Goal: Browse casually

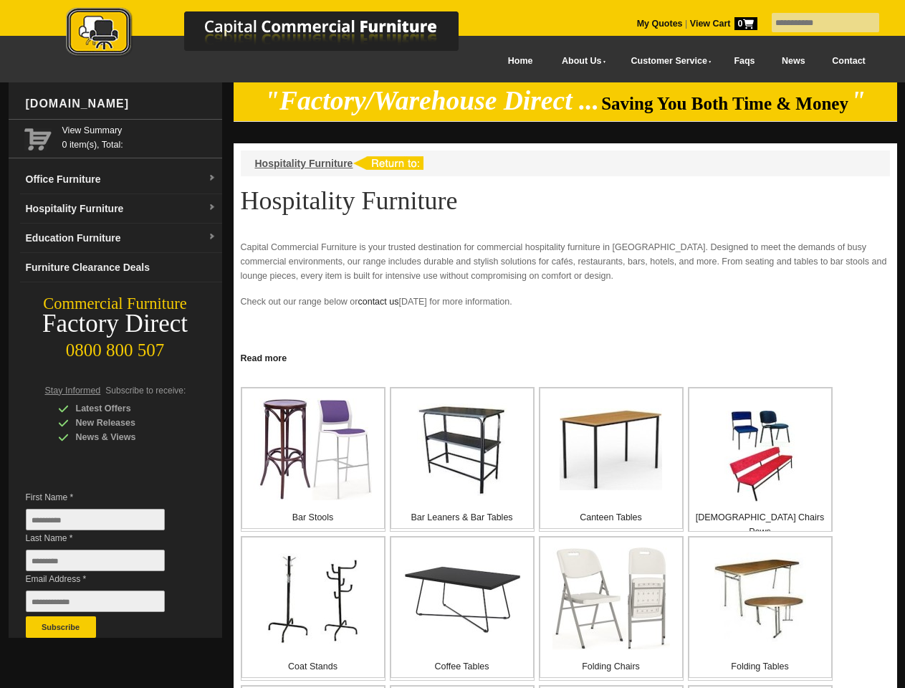
click at [816, 23] on input "text" at bounding box center [824, 22] width 107 height 19
click at [106, 564] on input "Last Name *" at bounding box center [95, 559] width 139 height 21
click at [61, 627] on button "Subscribe" at bounding box center [61, 626] width 70 height 21
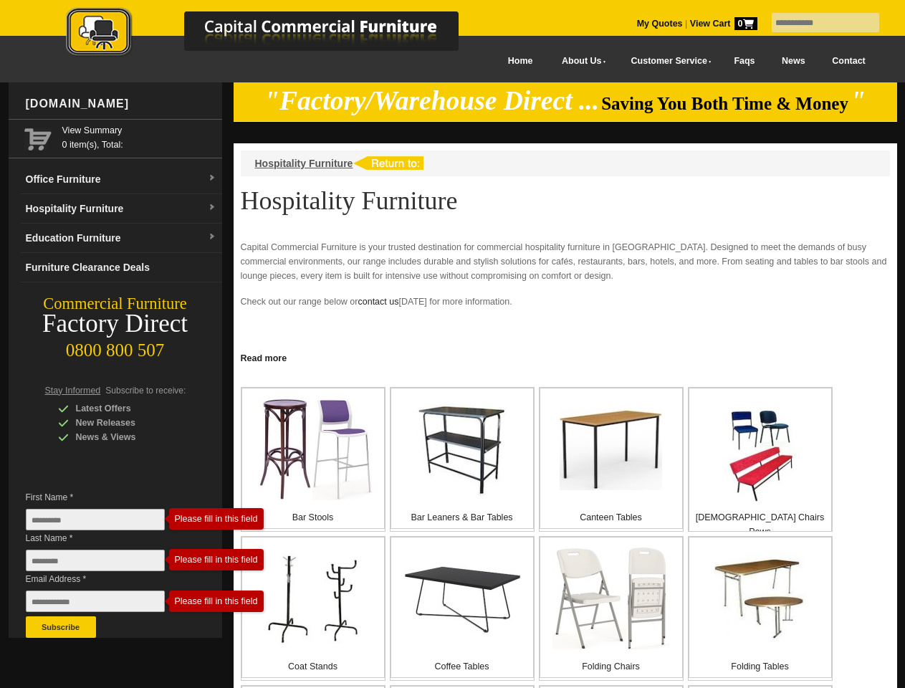
click at [565, 357] on link "Read more" at bounding box center [565, 356] width 663 height 18
